Goal: Task Accomplishment & Management: Complete application form

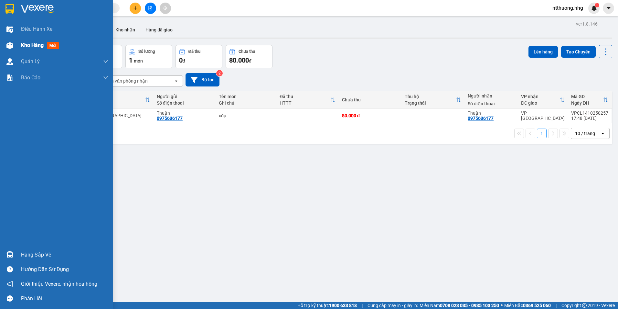
click at [11, 51] on div "Kho hàng mới" at bounding box center [56, 45] width 113 height 16
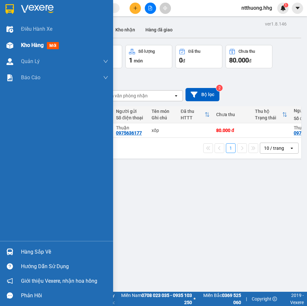
click at [11, 49] on div at bounding box center [9, 45] width 11 height 11
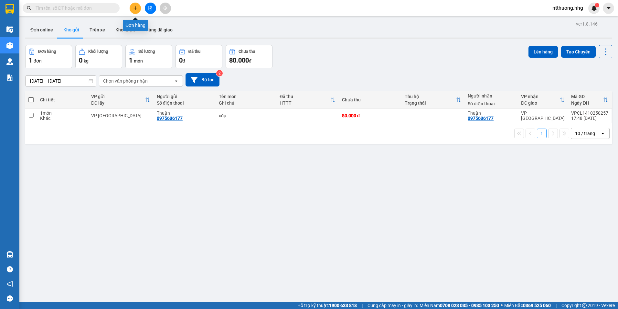
click at [138, 7] on button at bounding box center [135, 8] width 11 height 11
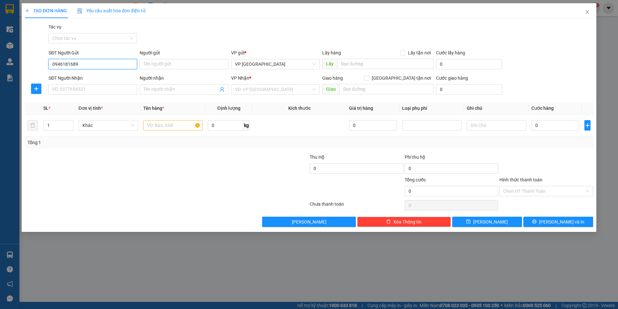
drag, startPoint x: 81, startPoint y: 65, endPoint x: 36, endPoint y: 68, distance: 45.0
click at [36, 68] on div "SĐT Người Gửi 0946181689 0946181689 Người gửi Tên người gửi VP gửi * VP [GEOGRA…" at bounding box center [309, 60] width 570 height 23
type input "0946181689"
click at [88, 94] on input "SĐT Người Nhận" at bounding box center [93, 89] width 89 height 10
paste input "0946181689"
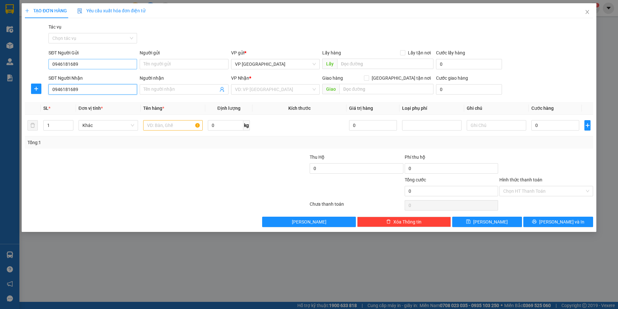
type input "0946181689"
click at [93, 62] on input "0946181689" at bounding box center [93, 64] width 89 height 10
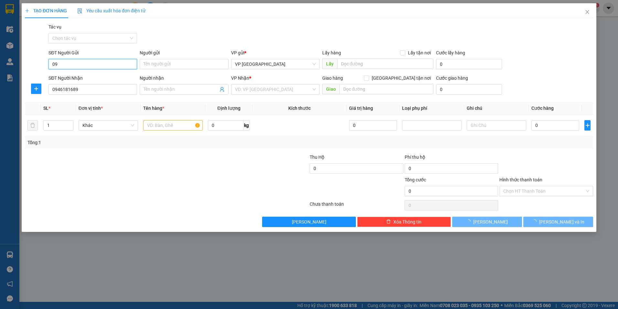
type input "0"
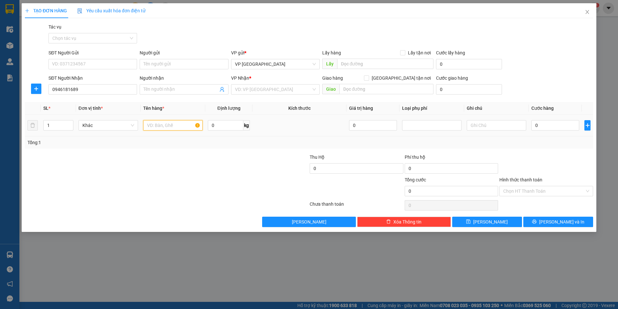
click at [162, 127] on input "text" at bounding box center [173, 125] width 60 height 10
type input "XÔ"
click at [86, 66] on input "SĐT Người Gửi" at bounding box center [93, 64] width 89 height 10
type input "0353137278"
click at [166, 127] on input "XÔ" at bounding box center [173, 125] width 60 height 10
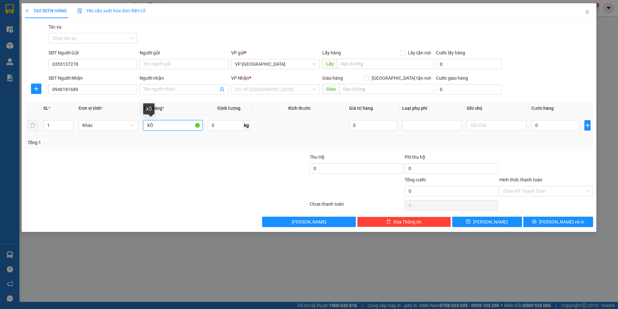
type input "X"
click at [183, 128] on input "text" at bounding box center [173, 125] width 60 height 10
type input "2 XỐP +XE ĐẠP ĐIỆN"
click at [507, 127] on input "text" at bounding box center [497, 125] width 60 height 10
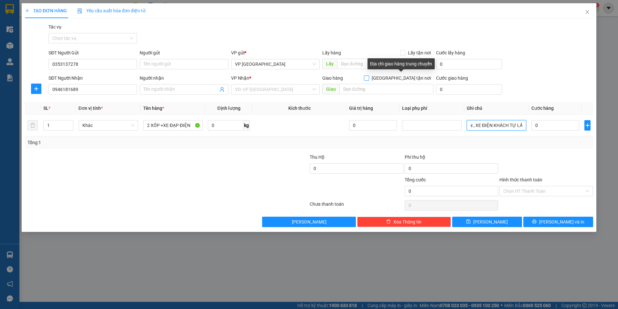
type input "NHỜ GỌI KHÁCH SHIP 2 XỐP KHÁCH TRẢ TIỀN , XE ĐIỆN KHÁCH TỰ LẤY"
click at [369, 78] on input "[GEOGRAPHIC_DATA] tận nơi" at bounding box center [366, 77] width 5 height 5
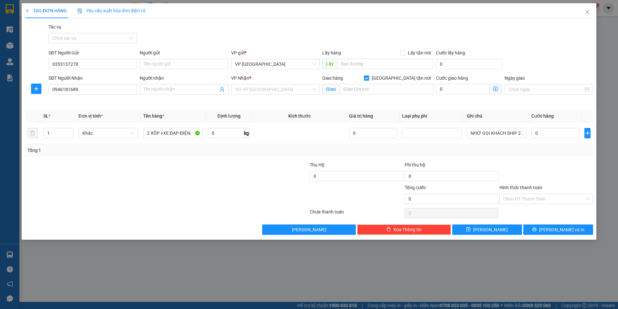
click at [404, 77] on span "[GEOGRAPHIC_DATA] tận nơi" at bounding box center [401, 77] width 64 height 7
click at [369, 77] on input "[GEOGRAPHIC_DATA] tận nơi" at bounding box center [366, 77] width 5 height 5
checkbox input "false"
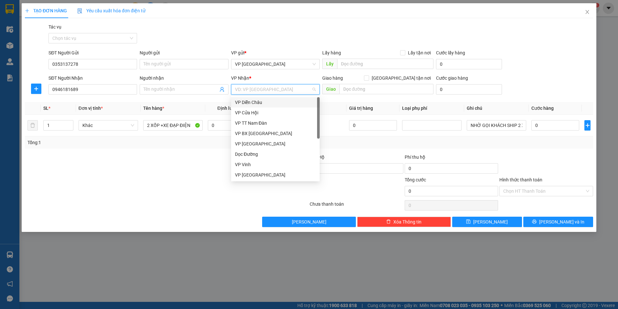
click at [301, 90] on input "search" at bounding box center [273, 89] width 76 height 10
click at [270, 174] on div "VP [GEOGRAPHIC_DATA]" at bounding box center [275, 174] width 81 height 7
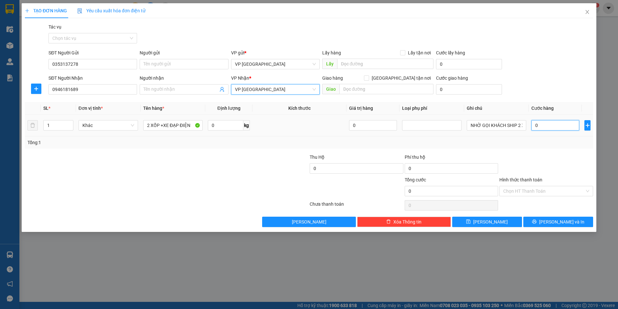
click at [542, 126] on input "0" at bounding box center [556, 125] width 48 height 10
type input "5"
type input "50"
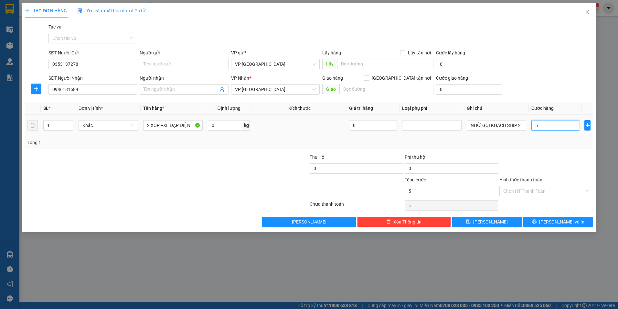
type input "50"
type input "500"
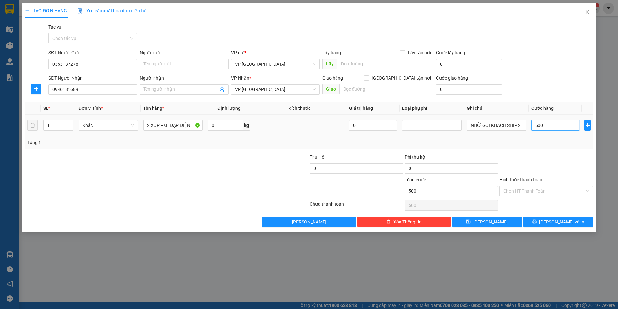
type input "5.000"
type input "50.000"
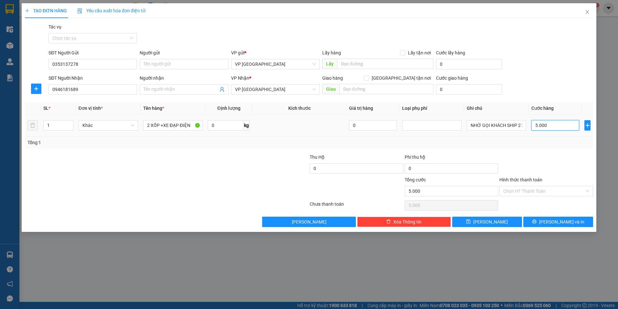
type input "50.000"
type input "500.000"
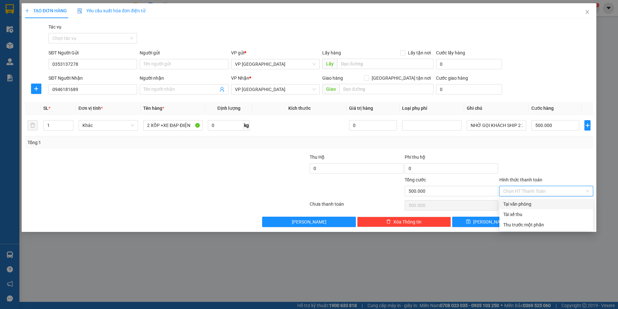
click at [537, 192] on input "Hình thức thanh toán" at bounding box center [545, 191] width 82 height 10
click at [540, 207] on div "Tại văn phòng" at bounding box center [547, 203] width 86 height 7
type input "0"
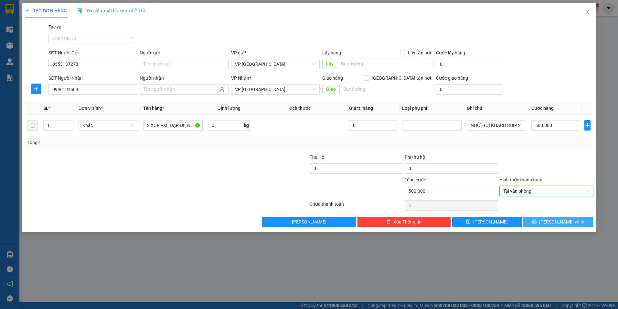
click at [571, 220] on span "[PERSON_NAME] và In" at bounding box center [562, 221] width 45 height 7
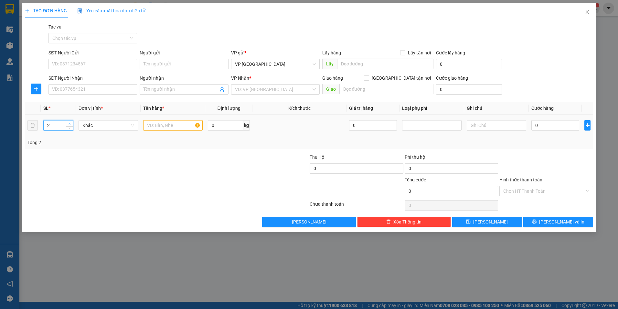
click at [70, 123] on icon "up" at bounding box center [70, 123] width 2 height 1
type input "3"
click at [70, 123] on icon "up" at bounding box center [70, 123] width 2 height 1
click at [564, 222] on span "[PERSON_NAME] và In" at bounding box center [562, 221] width 45 height 7
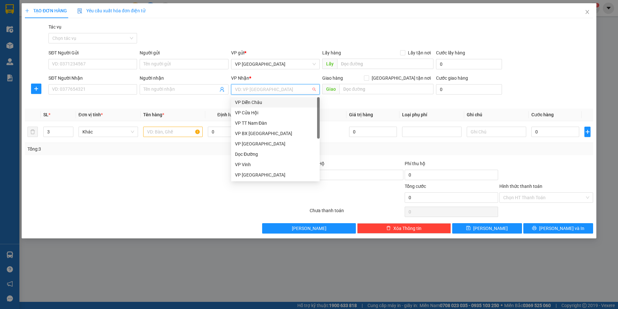
click at [270, 92] on input "search" at bounding box center [273, 89] width 76 height 10
click at [261, 177] on div "VP [GEOGRAPHIC_DATA]" at bounding box center [275, 174] width 81 height 7
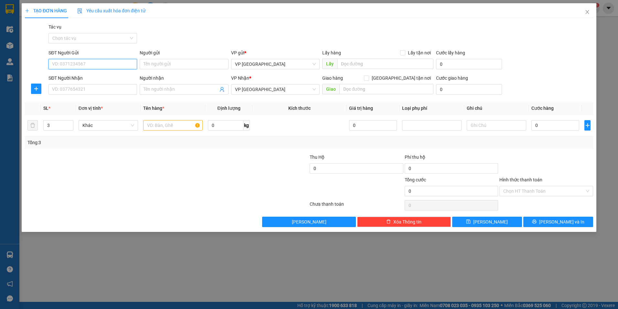
click at [99, 66] on input "SĐT Người Gửi" at bounding box center [93, 64] width 89 height 10
click at [589, 14] on icon "close" at bounding box center [587, 11] width 5 height 5
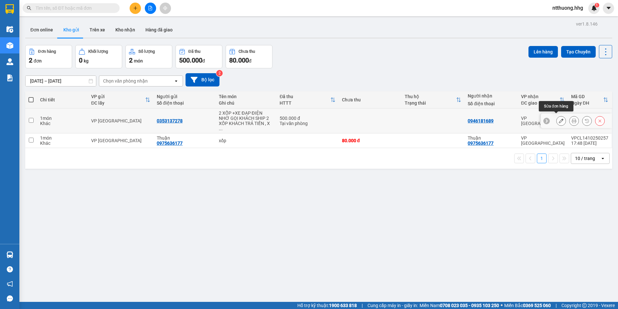
click at [559, 121] on button at bounding box center [561, 120] width 9 height 11
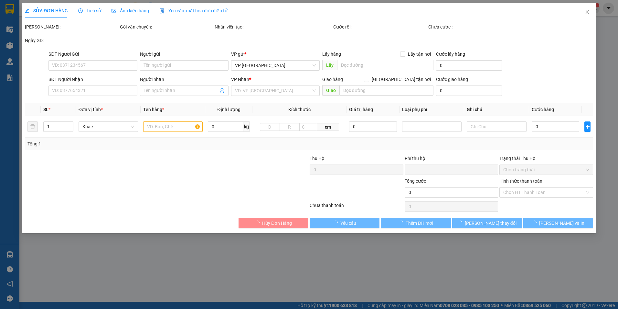
type input "0353137278"
type input "0946181689"
type input "0"
type input "500.000"
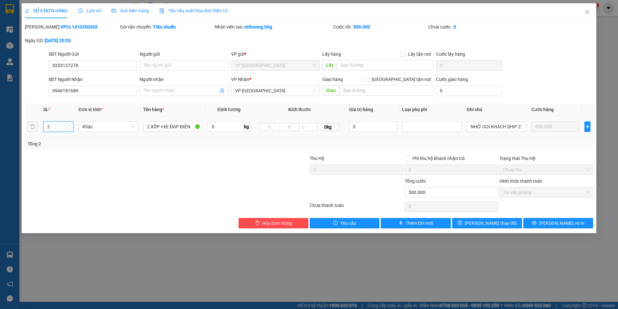
click at [71, 125] on span "up" at bounding box center [70, 125] width 4 height 4
type input "3"
click at [71, 125] on span "up" at bounding box center [70, 125] width 4 height 4
click at [537, 224] on icon "printer" at bounding box center [534, 222] width 5 height 5
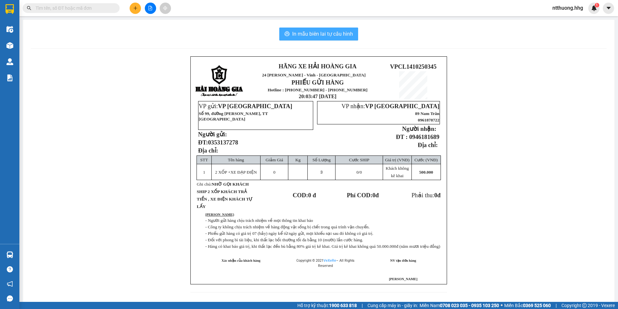
click at [344, 34] on span "In mẫu biên lai tự cấu hình" at bounding box center [322, 34] width 61 height 8
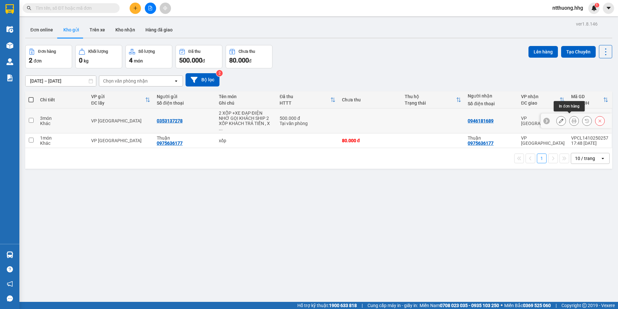
click at [572, 119] on icon at bounding box center [574, 120] width 5 height 5
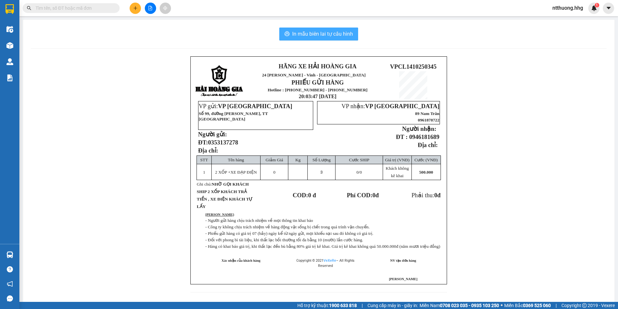
click at [321, 34] on span "In mẫu biên lai tự cấu hình" at bounding box center [322, 34] width 61 height 8
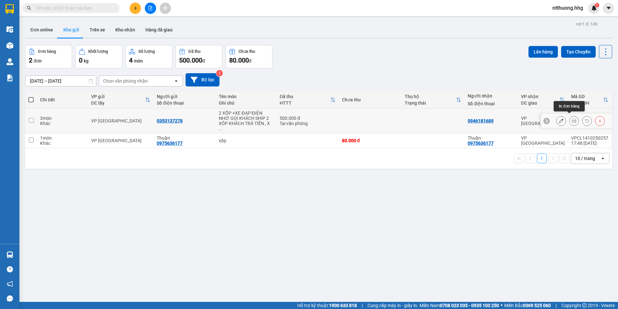
click at [572, 118] on icon at bounding box center [574, 120] width 5 height 5
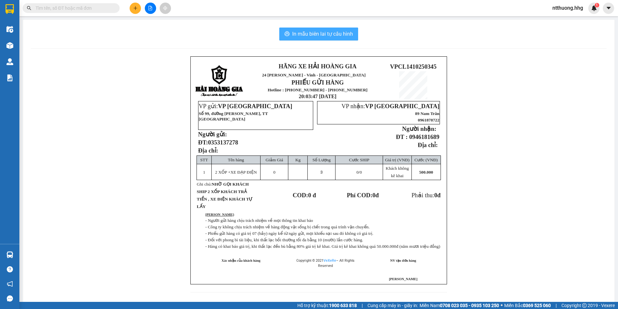
click at [329, 38] on button "In mẫu biên lai tự cấu hình" at bounding box center [318, 33] width 79 height 13
